Goal: Information Seeking & Learning: Learn about a topic

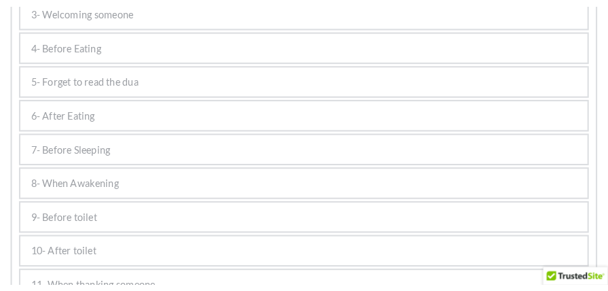
scroll to position [709, 0]
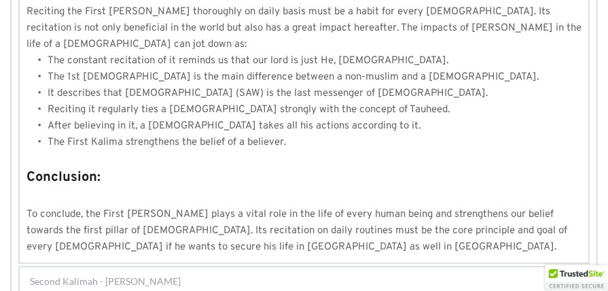
scroll to position [1169, 0]
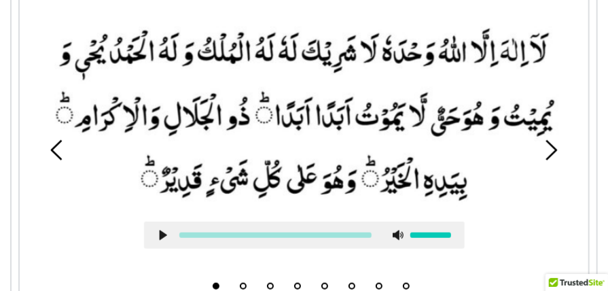
scroll to position [339, 0]
click at [159, 235] on use at bounding box center [162, 235] width 7 height 10
click at [163, 235] on icon at bounding box center [162, 234] width 11 height 11
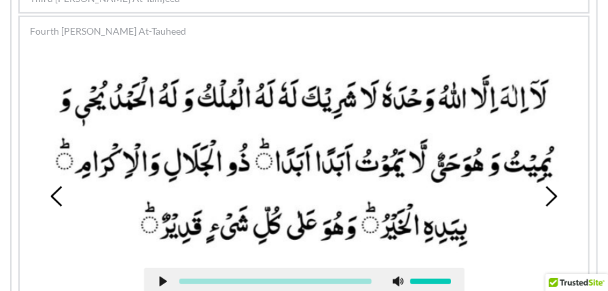
scroll to position [310, 0]
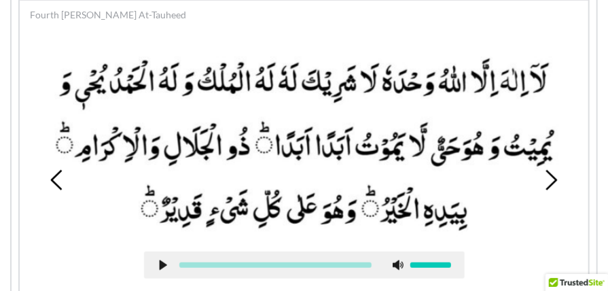
click at [161, 263] on use at bounding box center [162, 265] width 7 height 10
click at [173, 122] on picture at bounding box center [304, 144] width 535 height 187
click at [164, 265] on use at bounding box center [162, 265] width 9 height 10
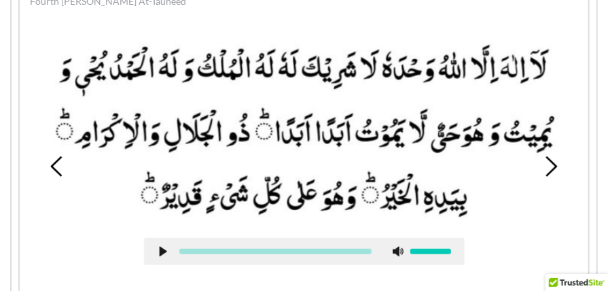
scroll to position [327, 0]
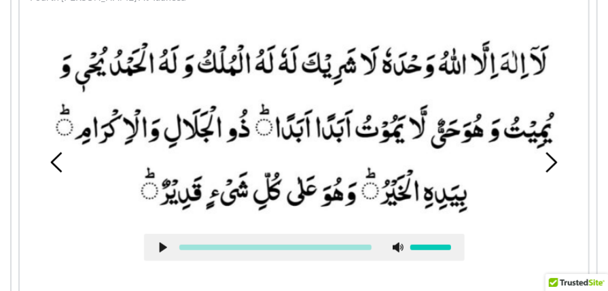
click at [161, 252] on icon at bounding box center [162, 247] width 11 height 11
click at [162, 248] on use at bounding box center [162, 247] width 9 height 10
